Goal: Information Seeking & Learning: Understand process/instructions

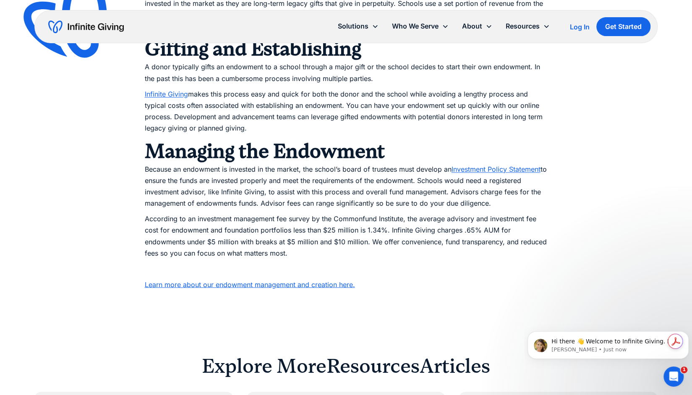
click at [489, 170] on link "Investment Policy Statement" at bounding box center [496, 169] width 89 height 8
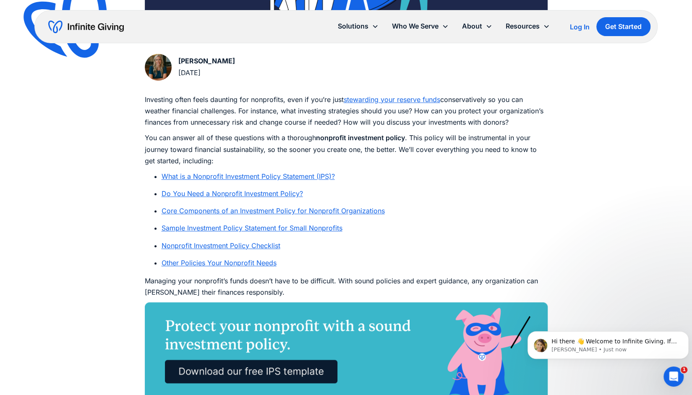
scroll to position [462, 0]
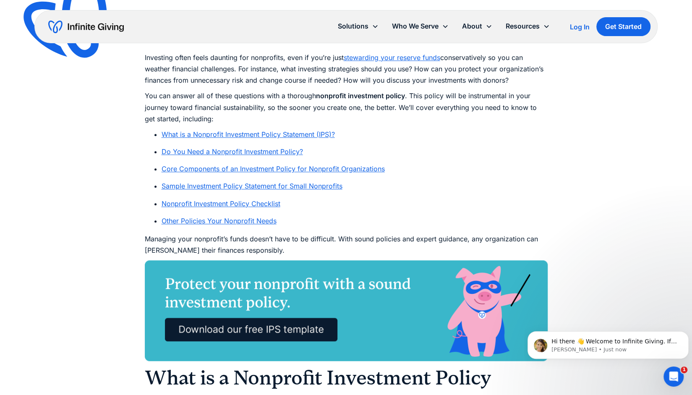
click at [274, 186] on link "Sample Investment Policy Statement for Small Nonprofits" at bounding box center [252, 186] width 181 height 8
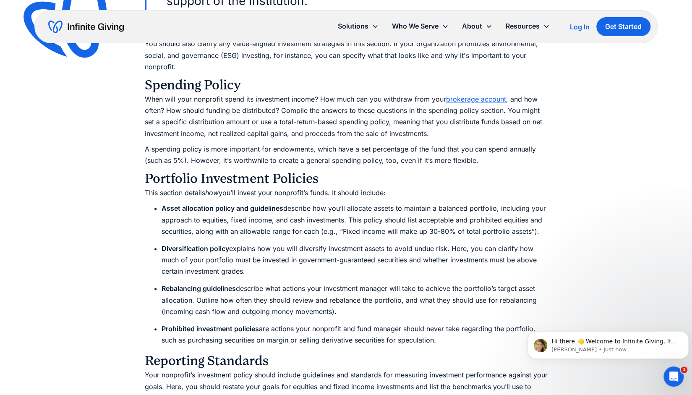
scroll to position [2480, 0]
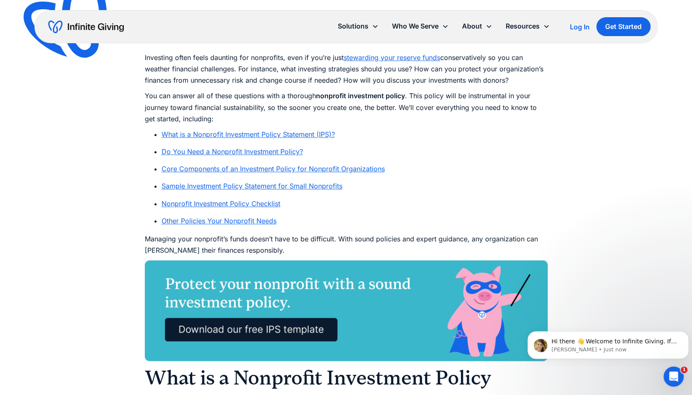
scroll to position [336, 0]
